Goal: Navigation & Orientation: Find specific page/section

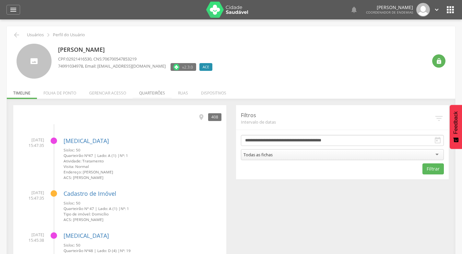
click at [155, 93] on li "Quarteirões" at bounding box center [152, 91] width 39 height 15
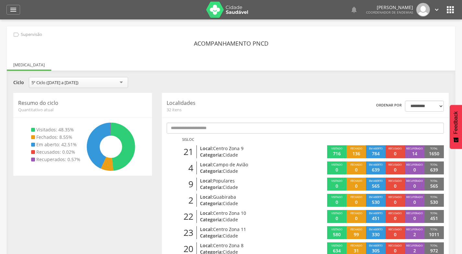
click at [439, 10] on icon "" at bounding box center [436, 9] width 7 height 7
click at [414, 35] on link "Sair" at bounding box center [414, 37] width 51 height 8
